Goal: Use online tool/utility: Utilize a website feature to perform a specific function

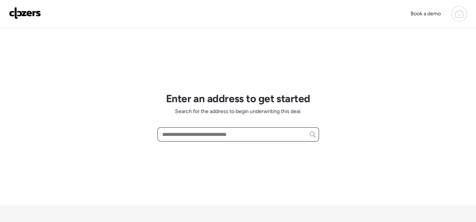
click at [204, 137] on input "text" at bounding box center [238, 134] width 155 height 10
paste input "**********"
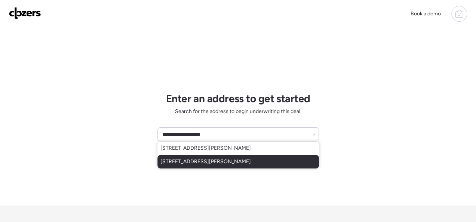
click at [211, 161] on span "[STREET_ADDRESS][PERSON_NAME]" at bounding box center [205, 161] width 90 height 7
type input "**********"
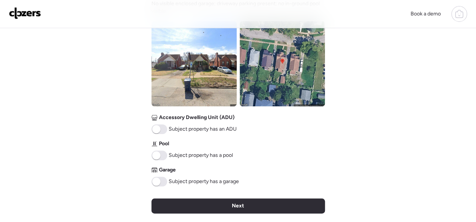
scroll to position [374, 0]
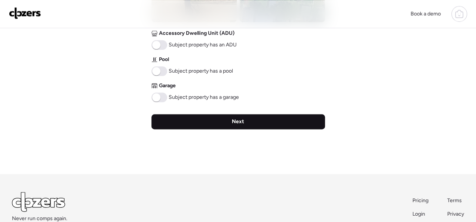
click at [235, 121] on span "Next" at bounding box center [238, 121] width 12 height 7
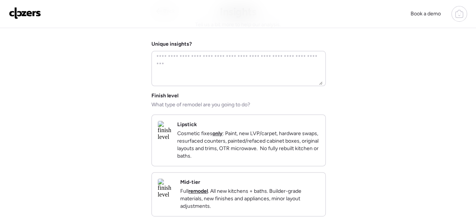
scroll to position [75, 0]
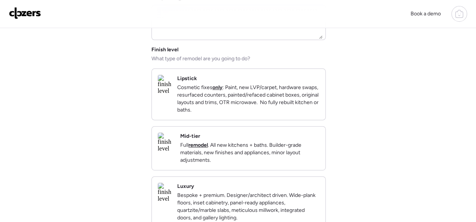
click at [284, 142] on div "Mid-tier Full remodel . All new kitchens + baths. Builder-grade materials, new …" at bounding box center [249, 147] width 139 height 31
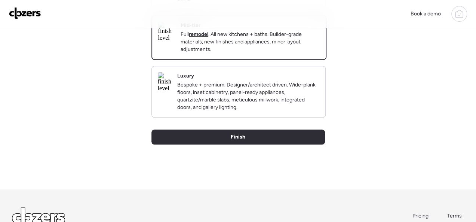
scroll to position [224, 0]
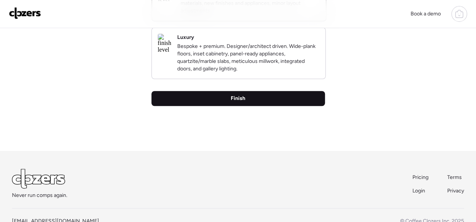
click at [241, 102] on span "Finish" at bounding box center [237, 98] width 15 height 7
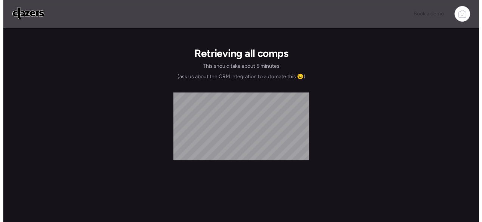
scroll to position [0, 0]
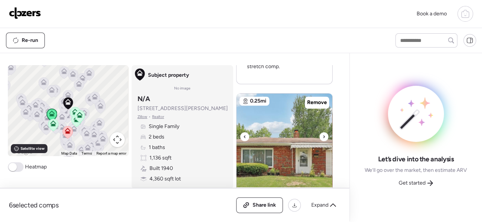
scroll to position [374, 0]
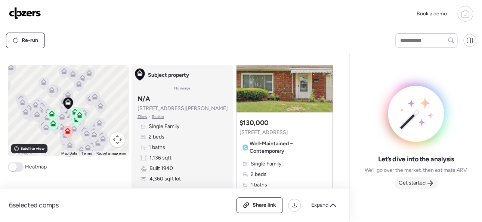
click at [408, 183] on span "Get started" at bounding box center [412, 182] width 27 height 7
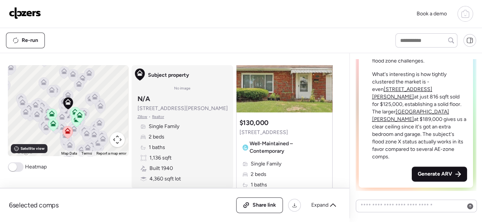
click at [421, 173] on span "Generate ARV" at bounding box center [435, 173] width 34 height 7
